Goal: Browse casually

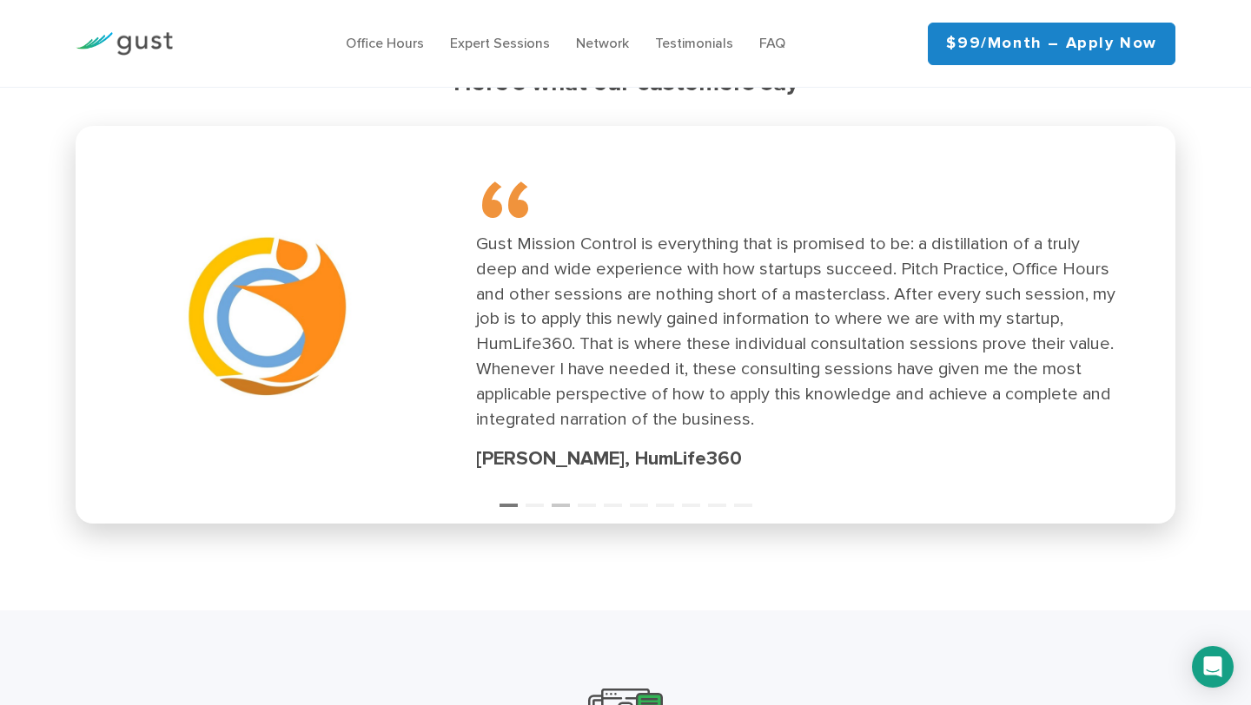
scroll to position [2389, 0]
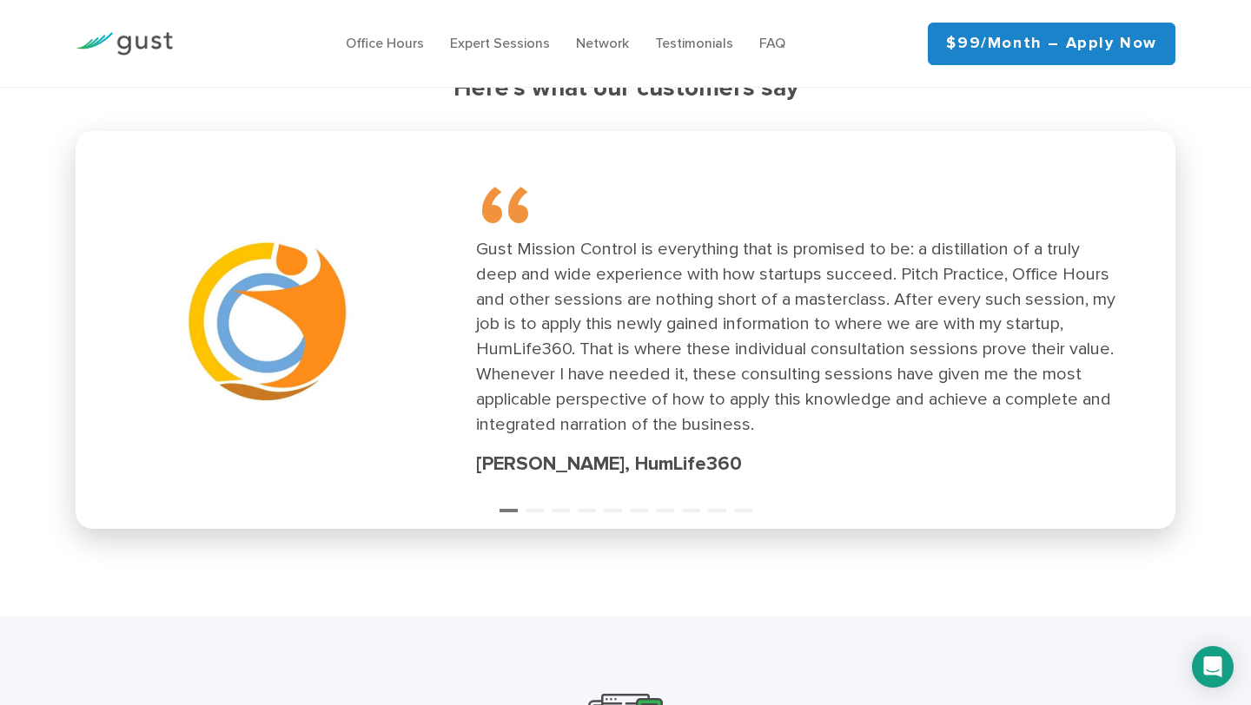
click at [550, 510] on ul "1 2 3 4 5 6 7 8 9 10" at bounding box center [625, 499] width 1099 height 23
click at [552, 511] on button "3" at bounding box center [559, 502] width 17 height 17
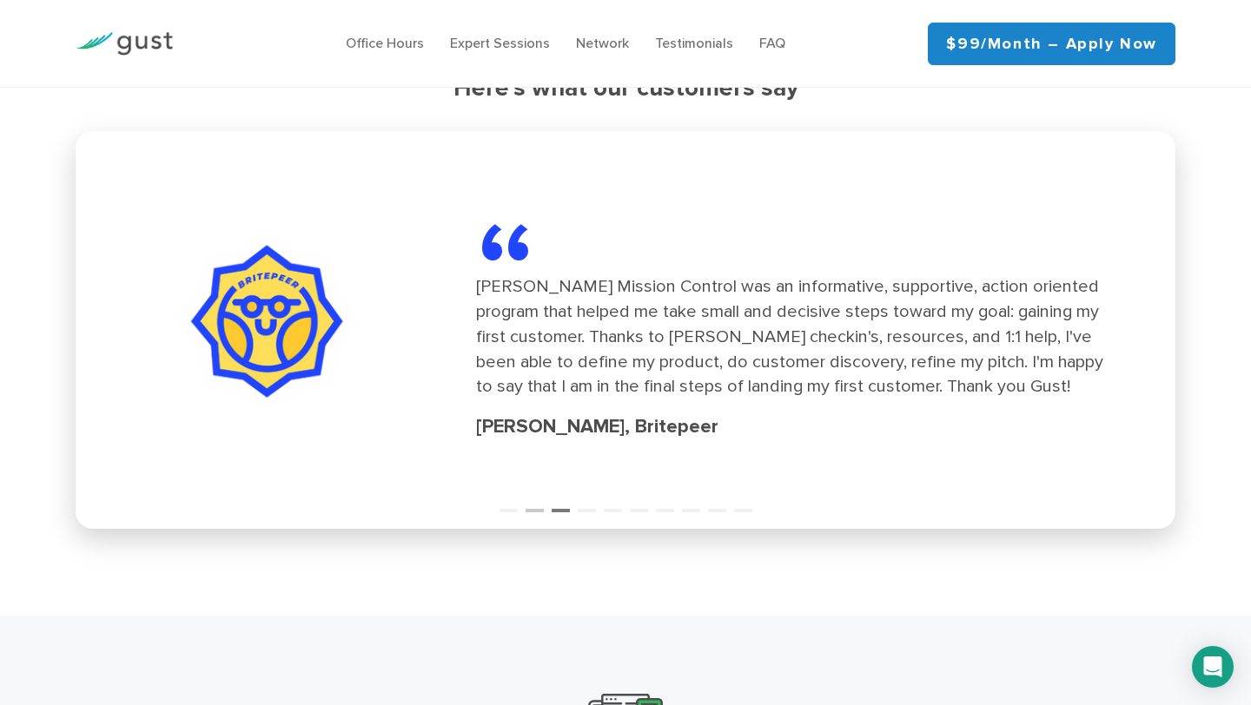
click at [538, 509] on button "2" at bounding box center [533, 502] width 17 height 17
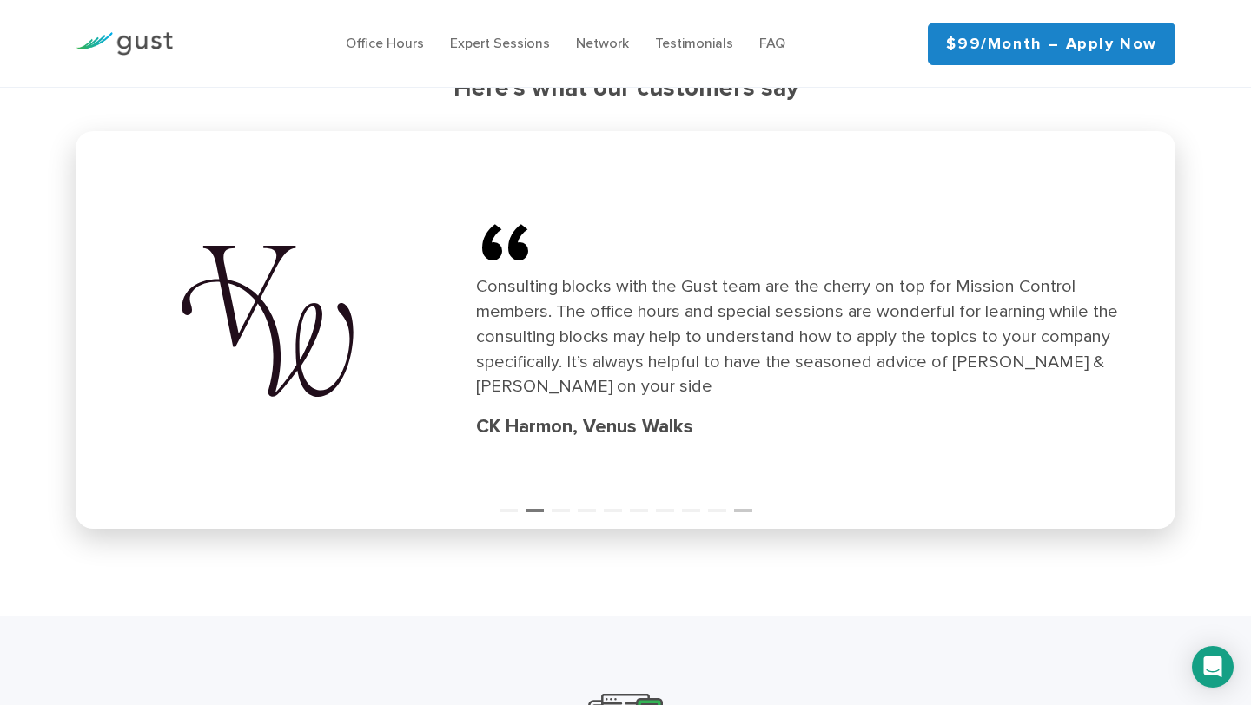
click at [740, 511] on button "10" at bounding box center [742, 502] width 17 height 17
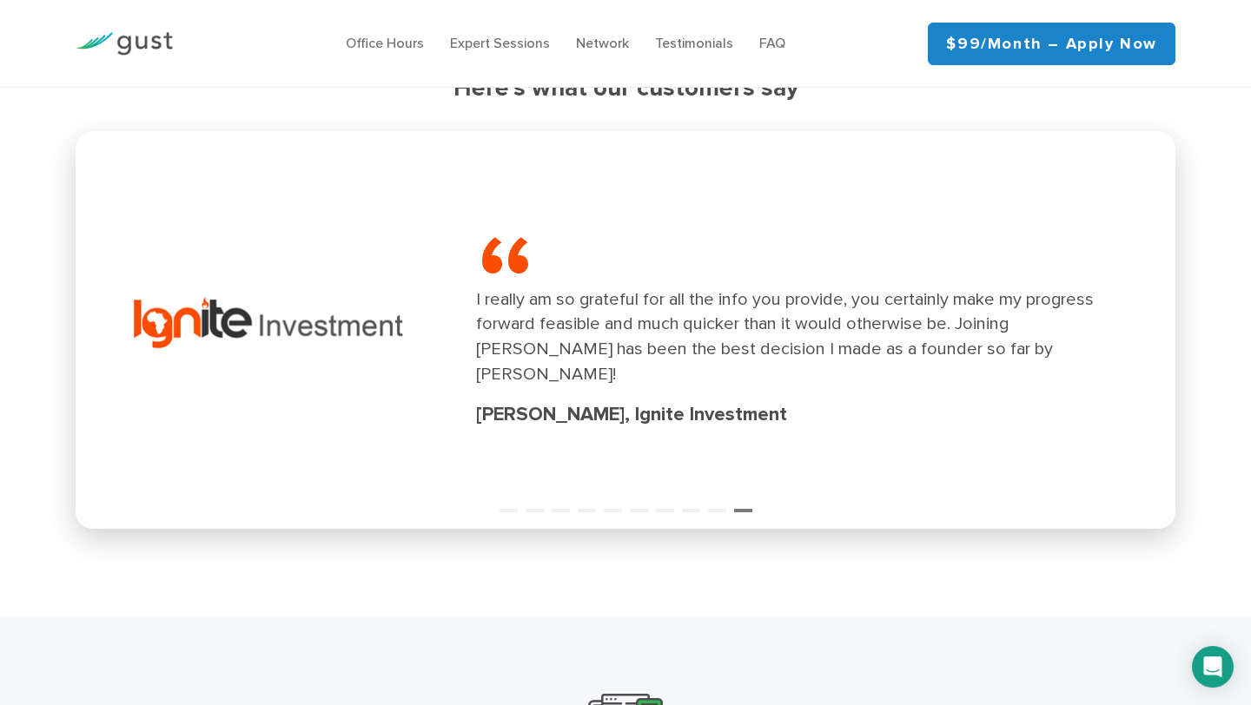
click at [717, 512] on div "“ I really am so grateful for all the info you provide, you certainly make my p…" at bounding box center [625, 330] width 1079 height 377
click at [717, 504] on button "9" at bounding box center [716, 502] width 17 height 17
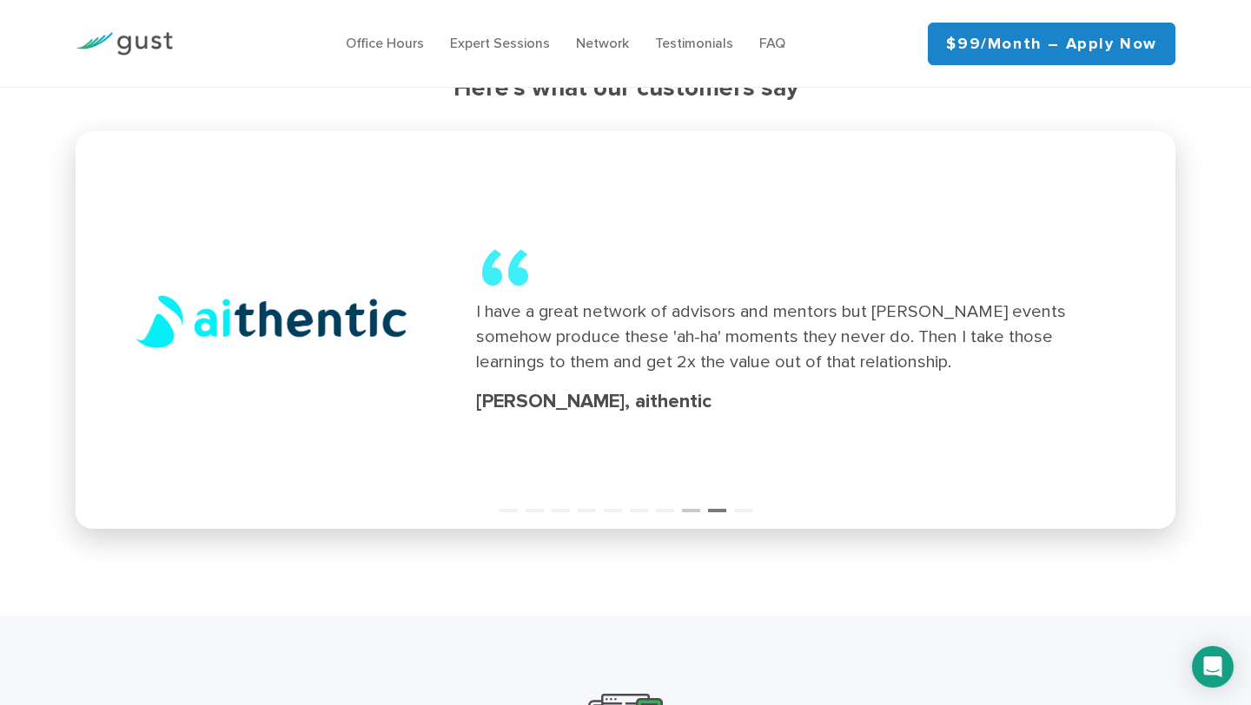
click at [692, 505] on button "8" at bounding box center [690, 502] width 17 height 17
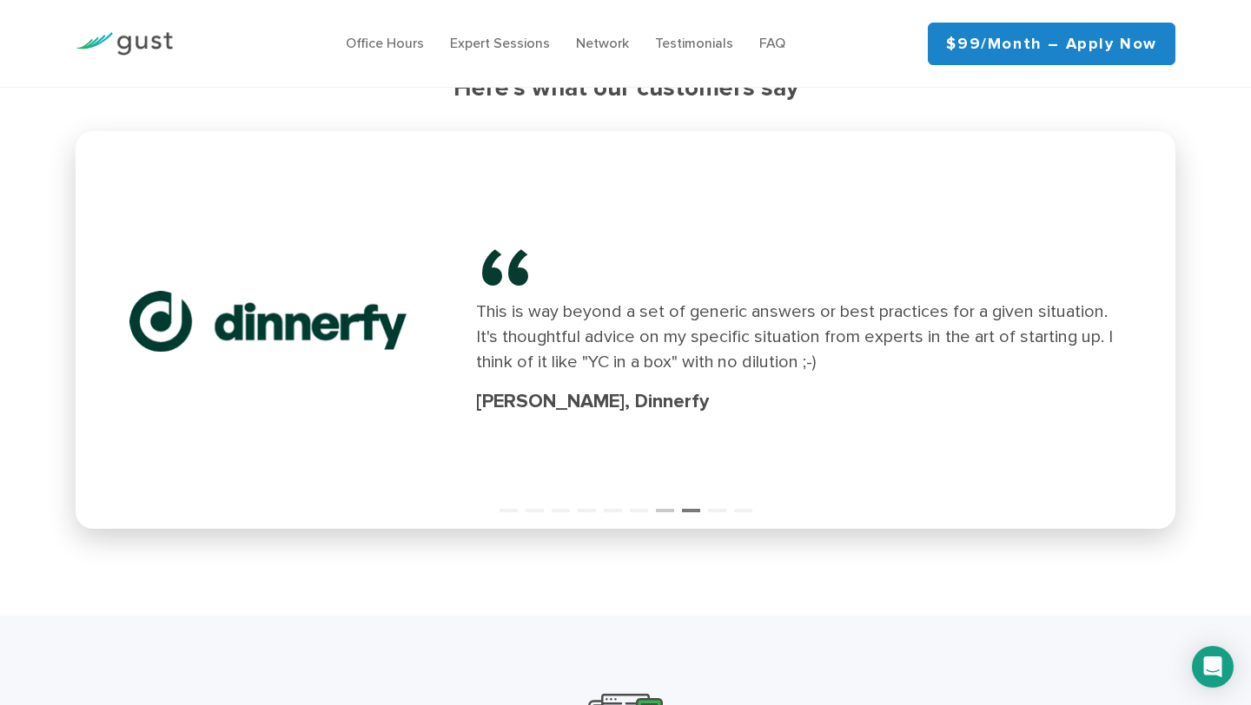
click at [663, 512] on button "7" at bounding box center [664, 502] width 17 height 17
